Goal: Find specific page/section: Find specific page/section

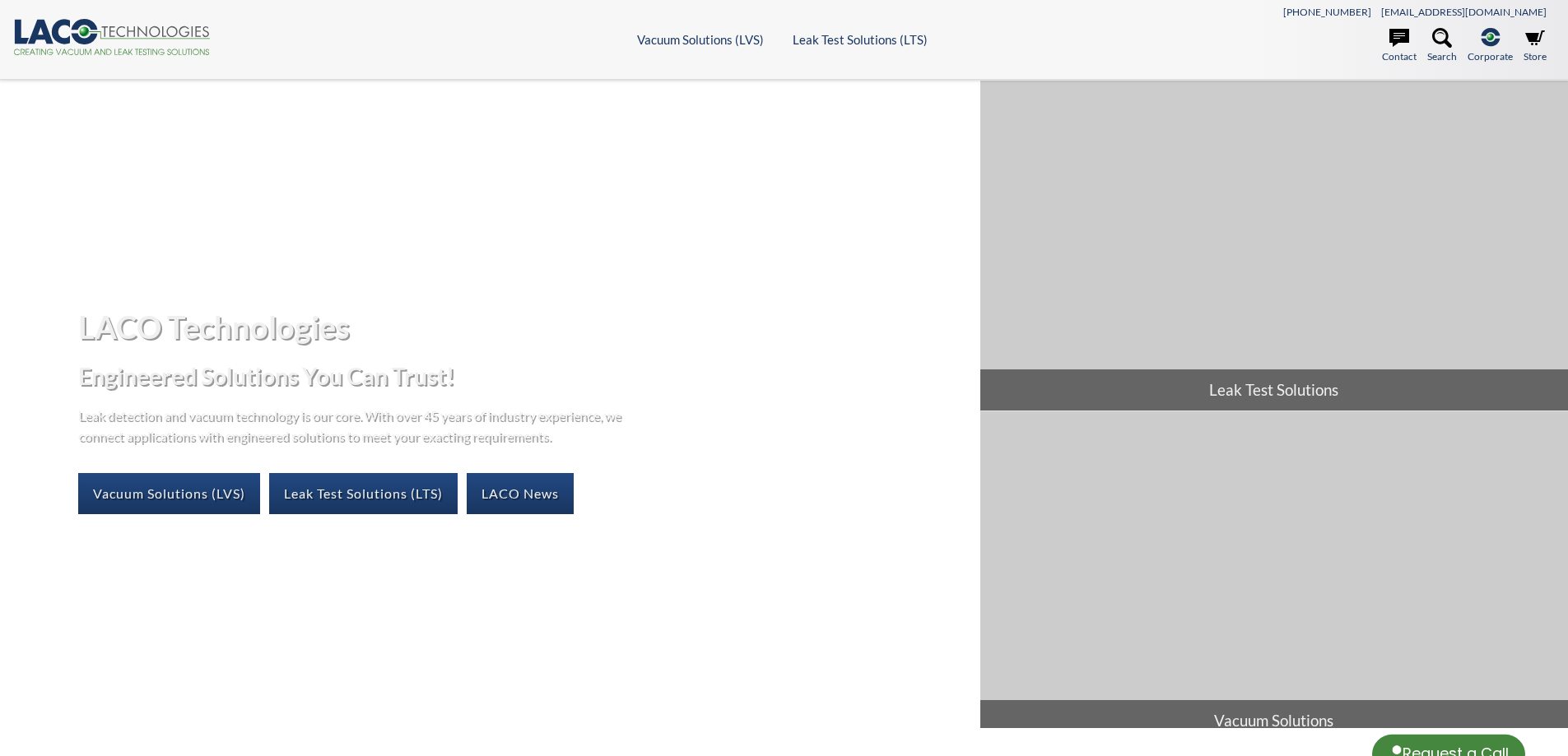
select select "Language Translate Widget"
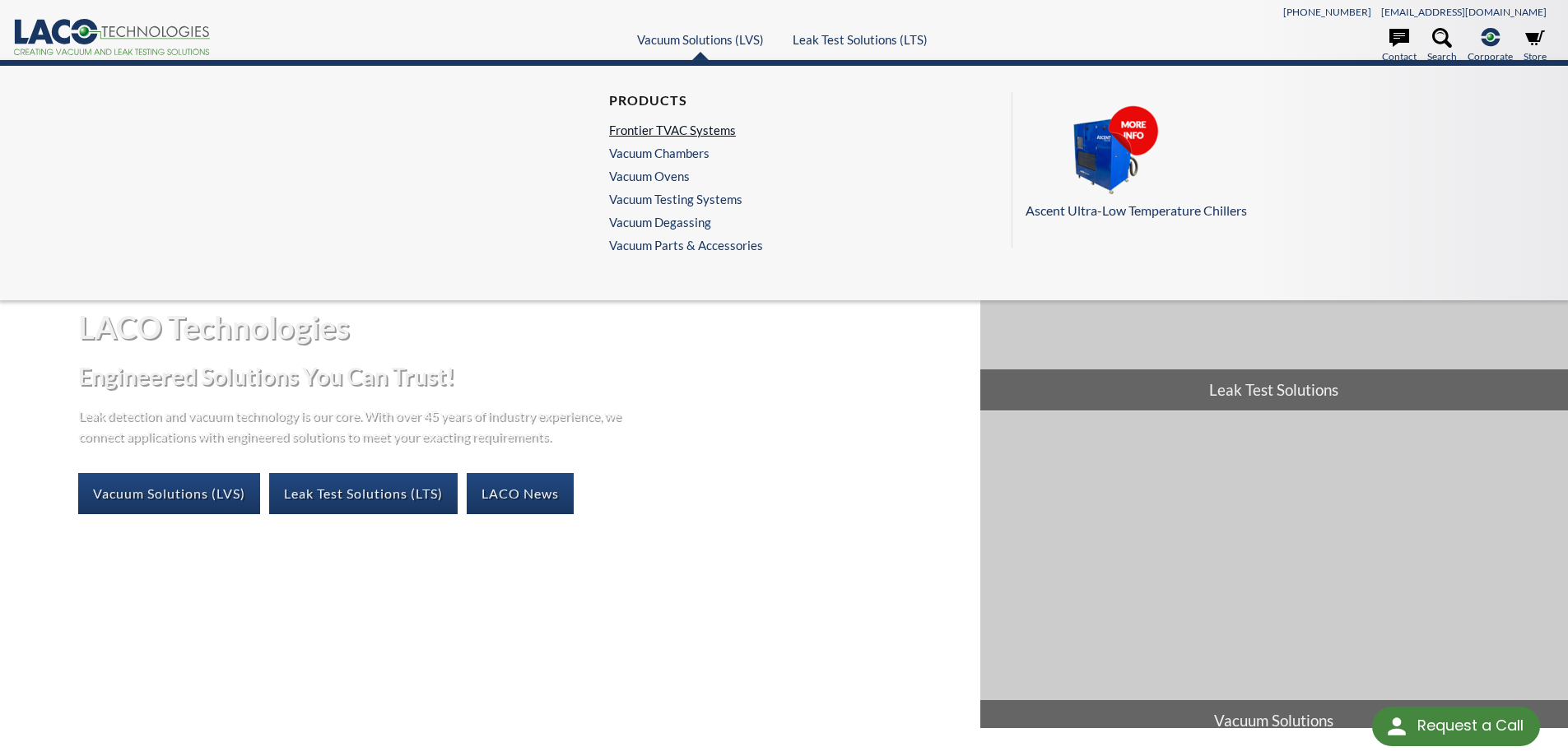
click at [654, 125] on link "Frontier TVAC Systems" at bounding box center [681, 130] width 145 height 15
click at [664, 173] on link "Vacuum Ovens" at bounding box center [681, 176] width 145 height 15
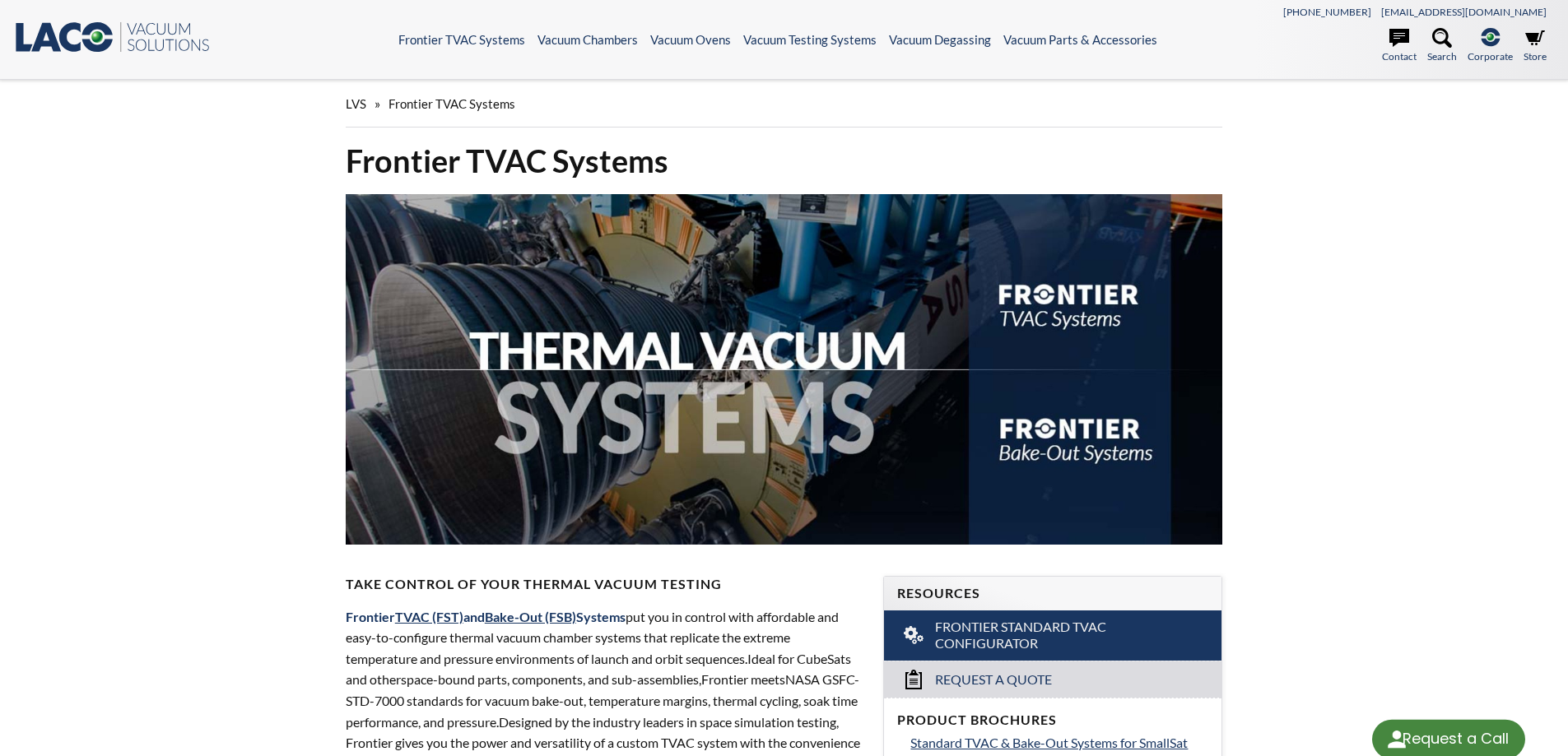
select select "Language Translate Widget"
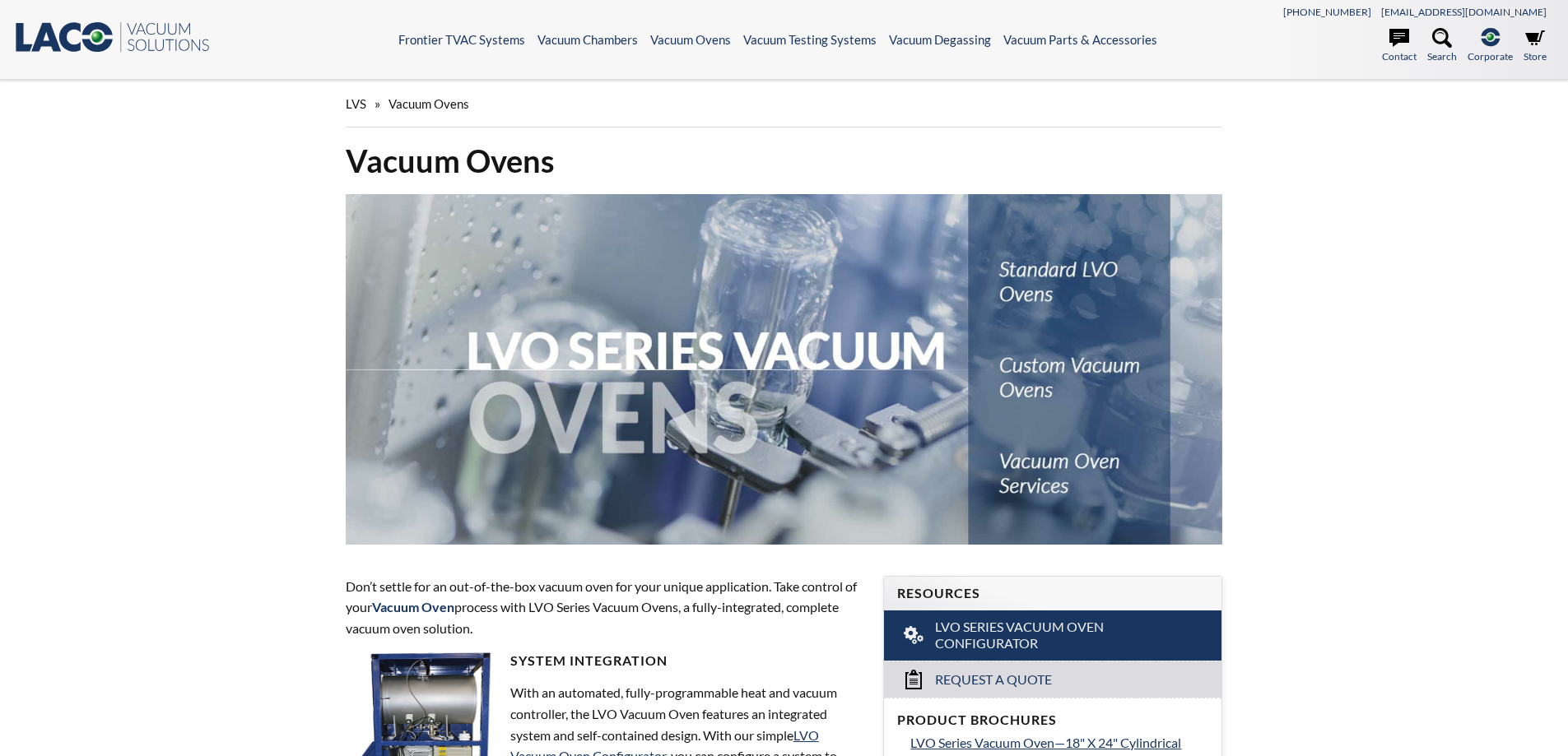
select select "Language Translate Widget"
